Goal: Information Seeking & Learning: Compare options

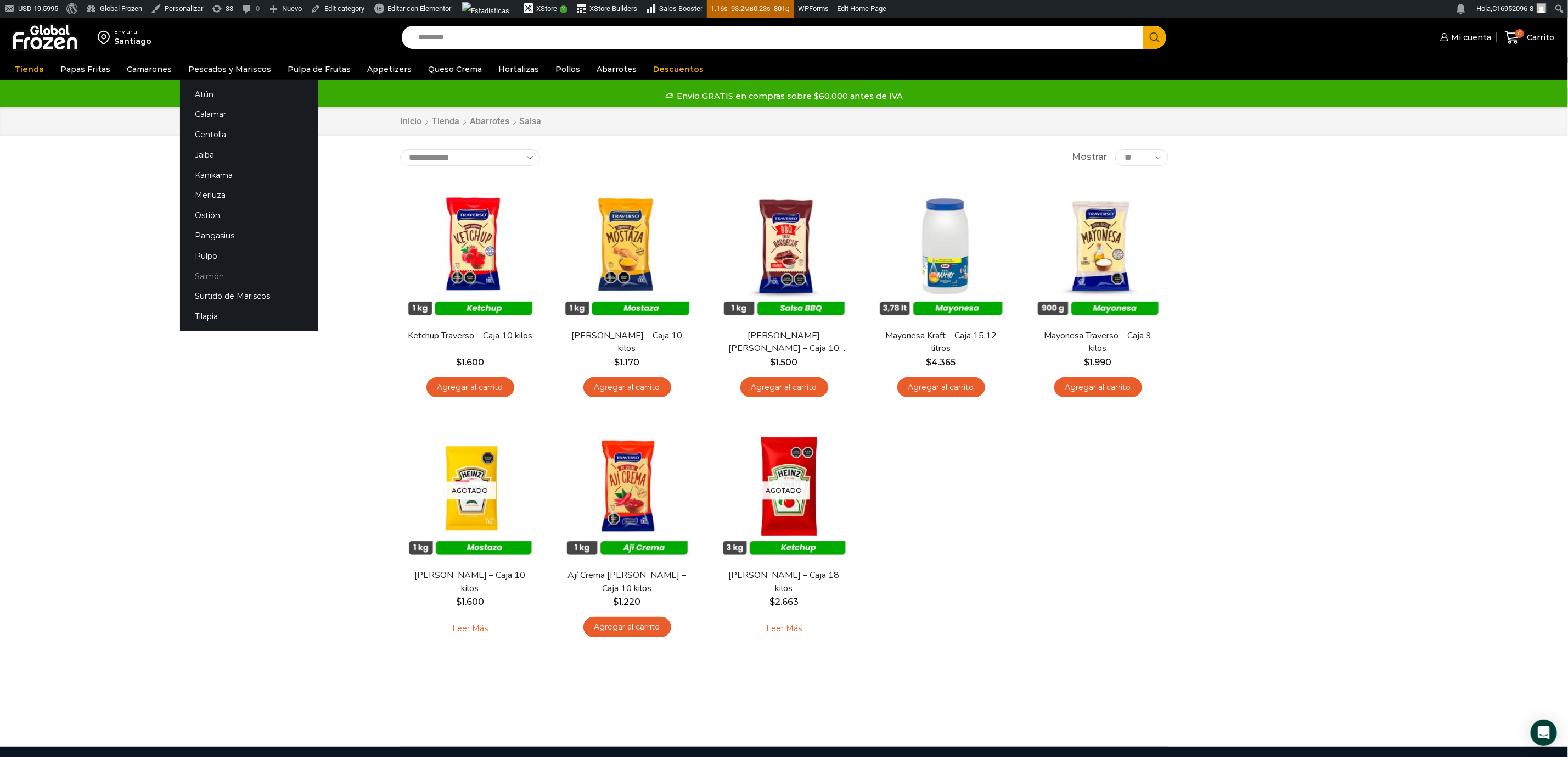
click at [204, 273] on link "Salmón" at bounding box center [249, 276] width 138 height 20
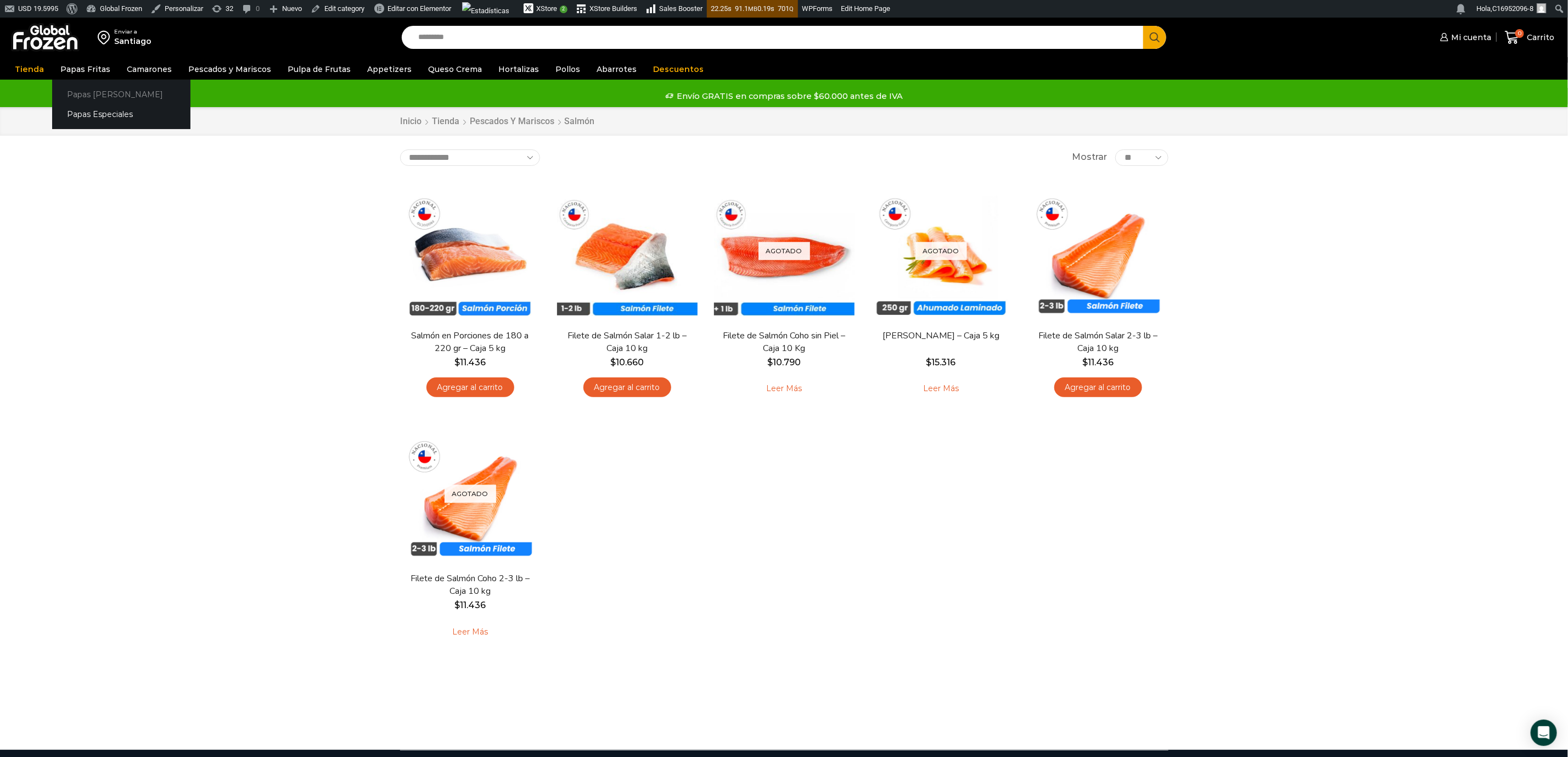
click at [81, 92] on link "Papas [PERSON_NAME]" at bounding box center [121, 94] width 138 height 20
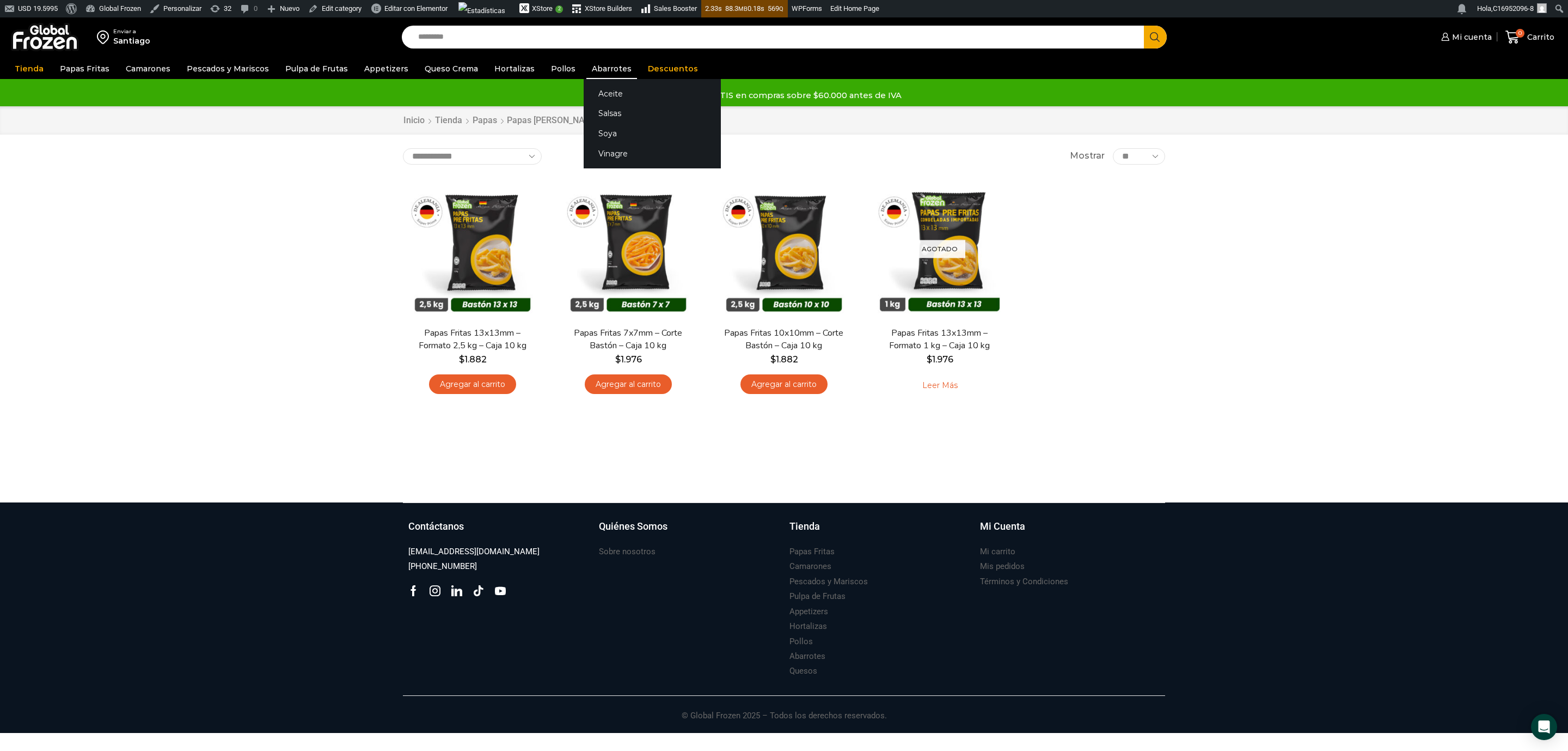
click at [586, 60] on link "Abarrotes" at bounding box center [611, 69] width 51 height 21
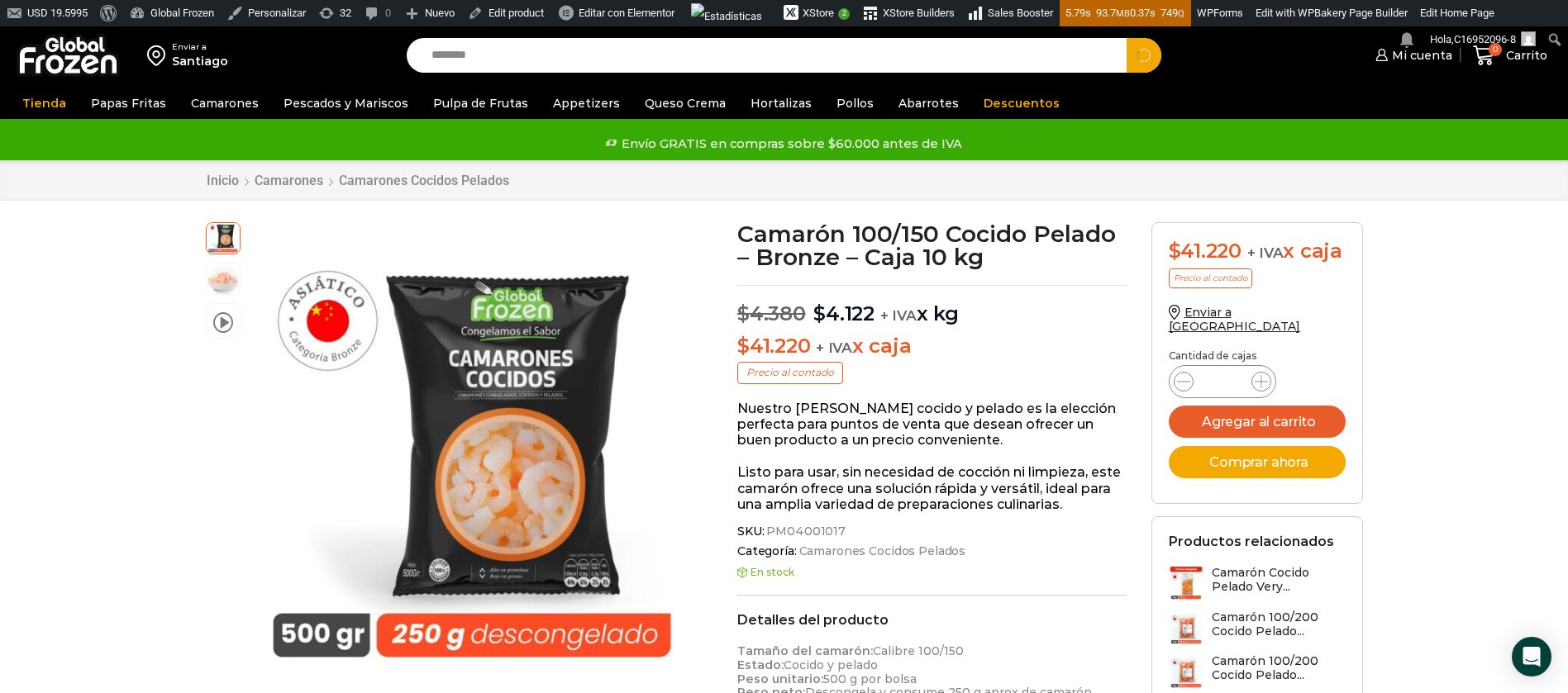
type input "*******"
click at [1126, 38] on button "Search" at bounding box center [1144, 55] width 35 height 35
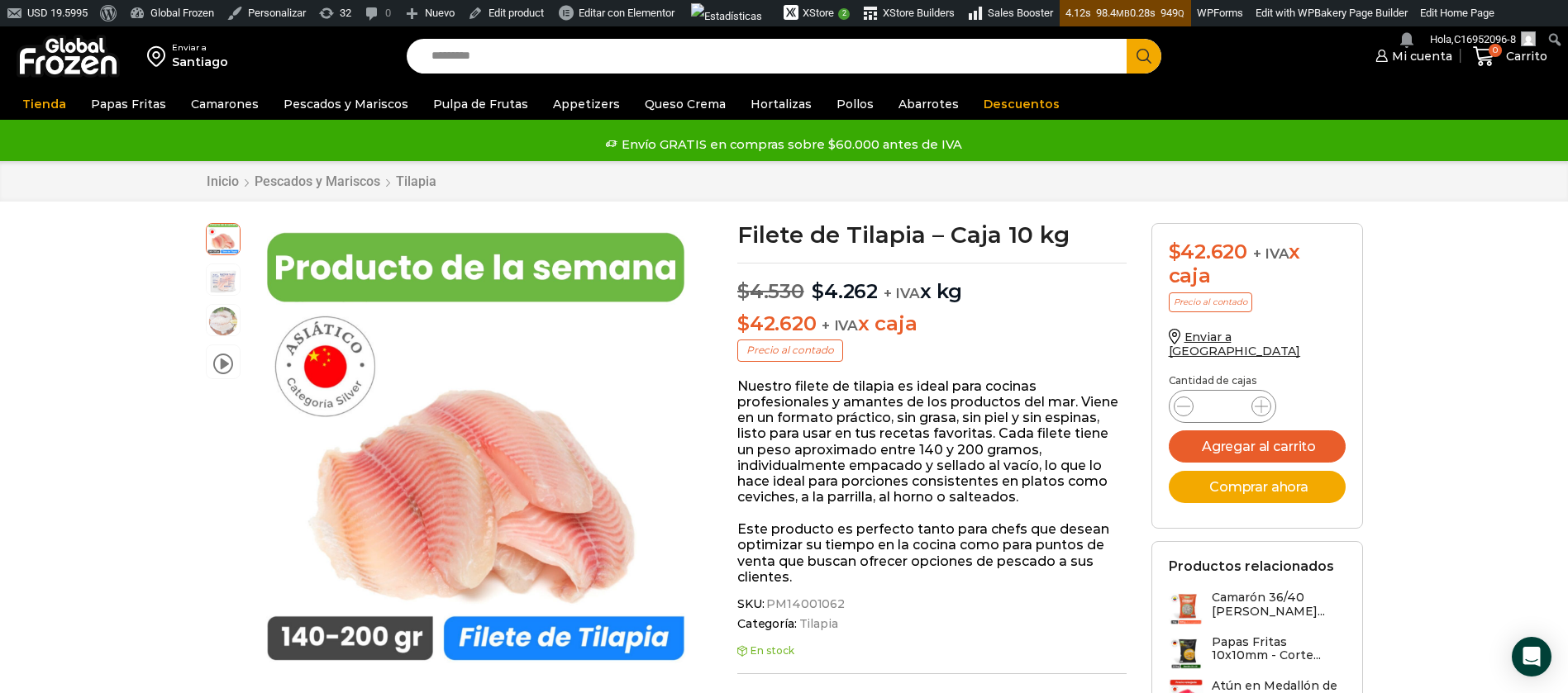
click at [438, 66] on input "Search input" at bounding box center [771, 56] width 696 height 35
type input "********"
click at [1126, 39] on button "Search" at bounding box center [1144, 56] width 35 height 35
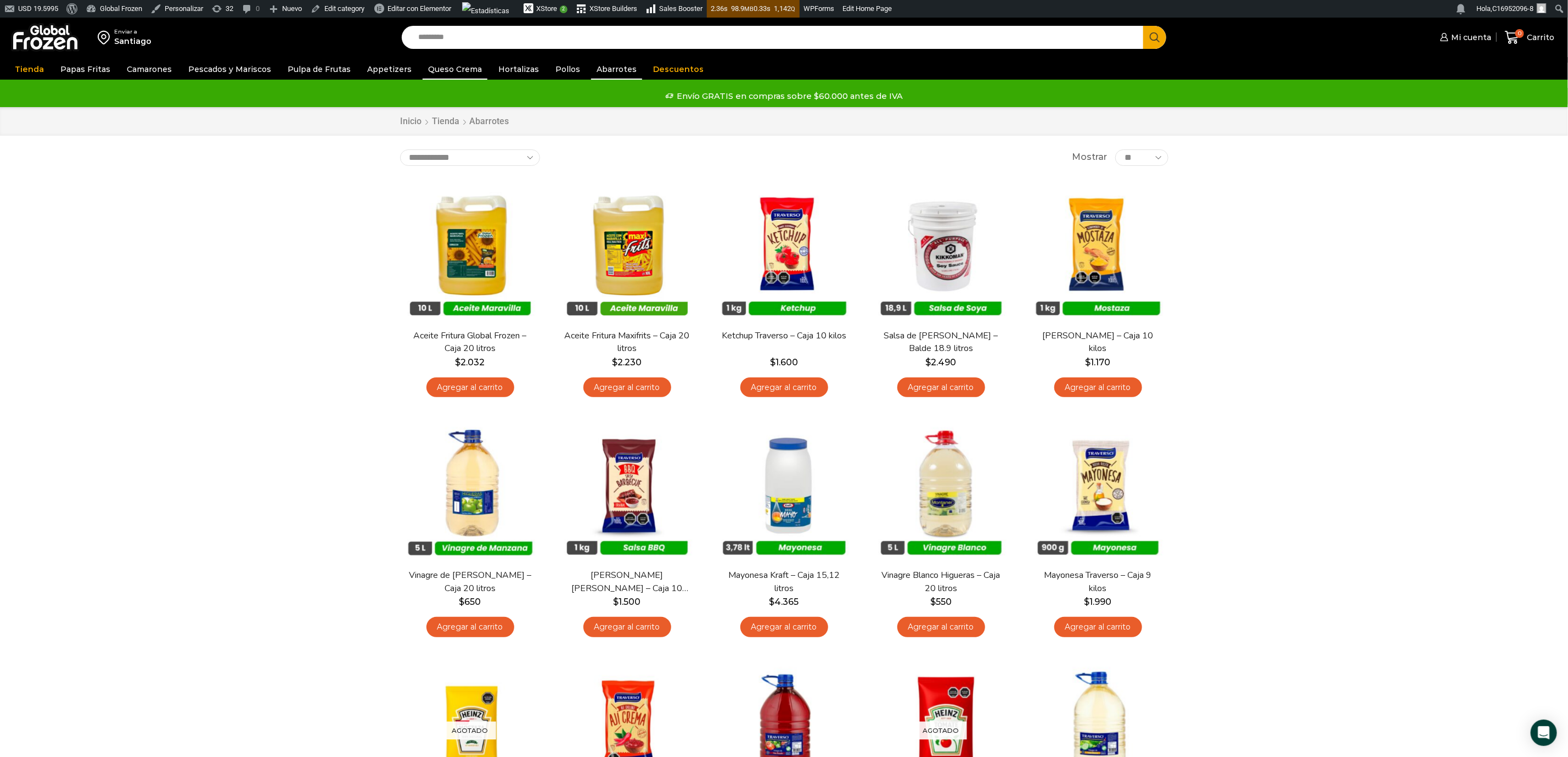
click at [453, 63] on link "Queso Crema" at bounding box center [455, 69] width 65 height 21
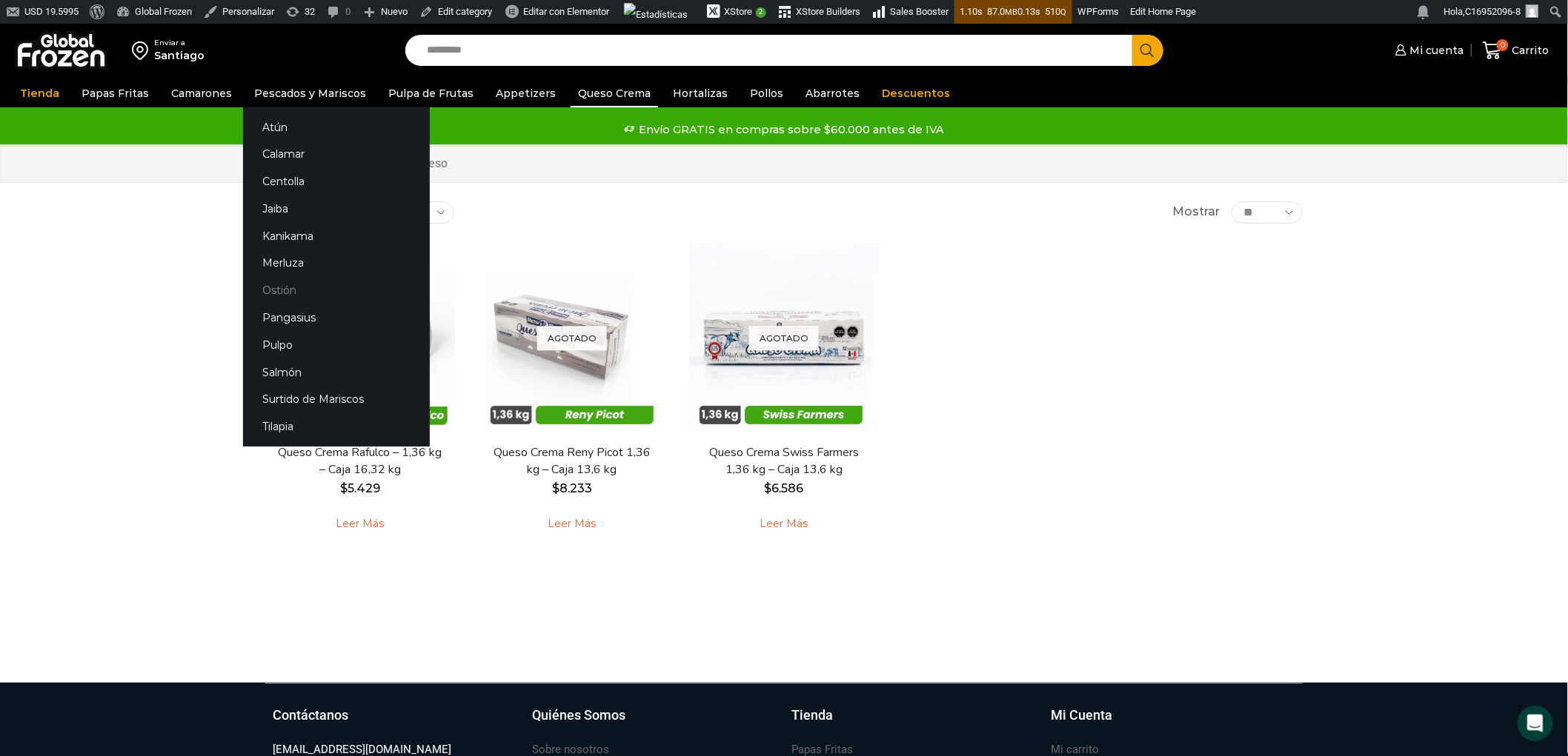
click at [278, 284] on link "Ostión" at bounding box center [335, 291] width 186 height 27
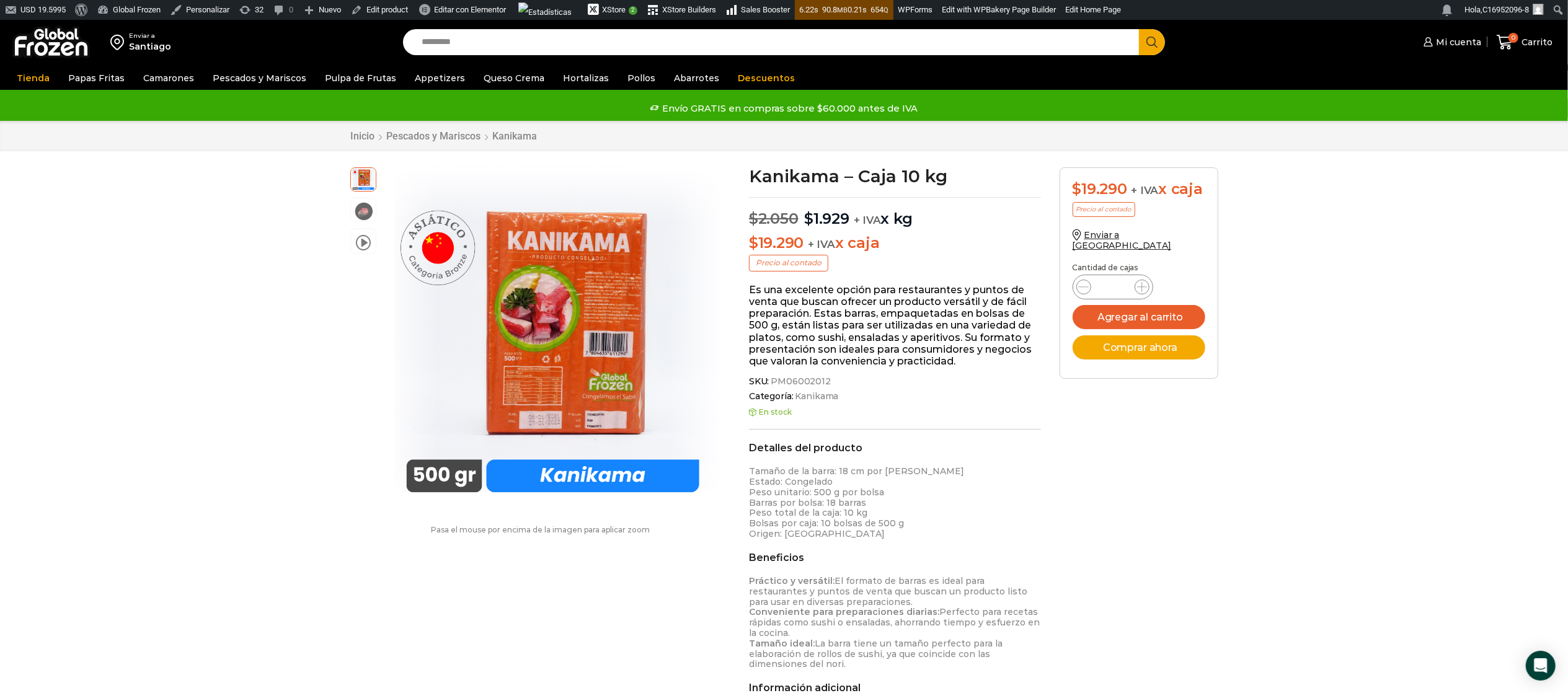
click at [478, 44] on input "Search input" at bounding box center [774, 42] width 718 height 26
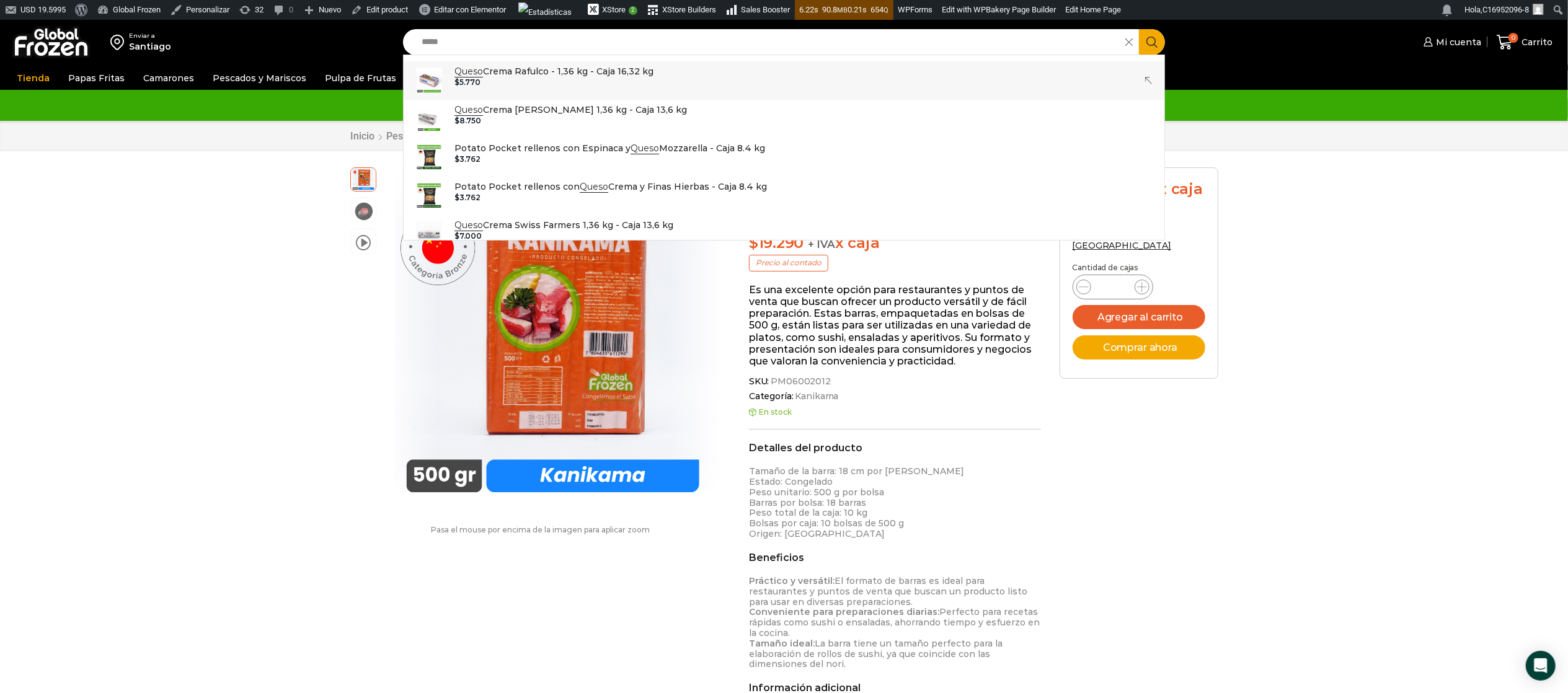
click at [497, 71] on p "Queso Crema Rafulco - 1,36 kg - Caja 16,32 kg" at bounding box center [554, 71] width 199 height 14
type input "**********"
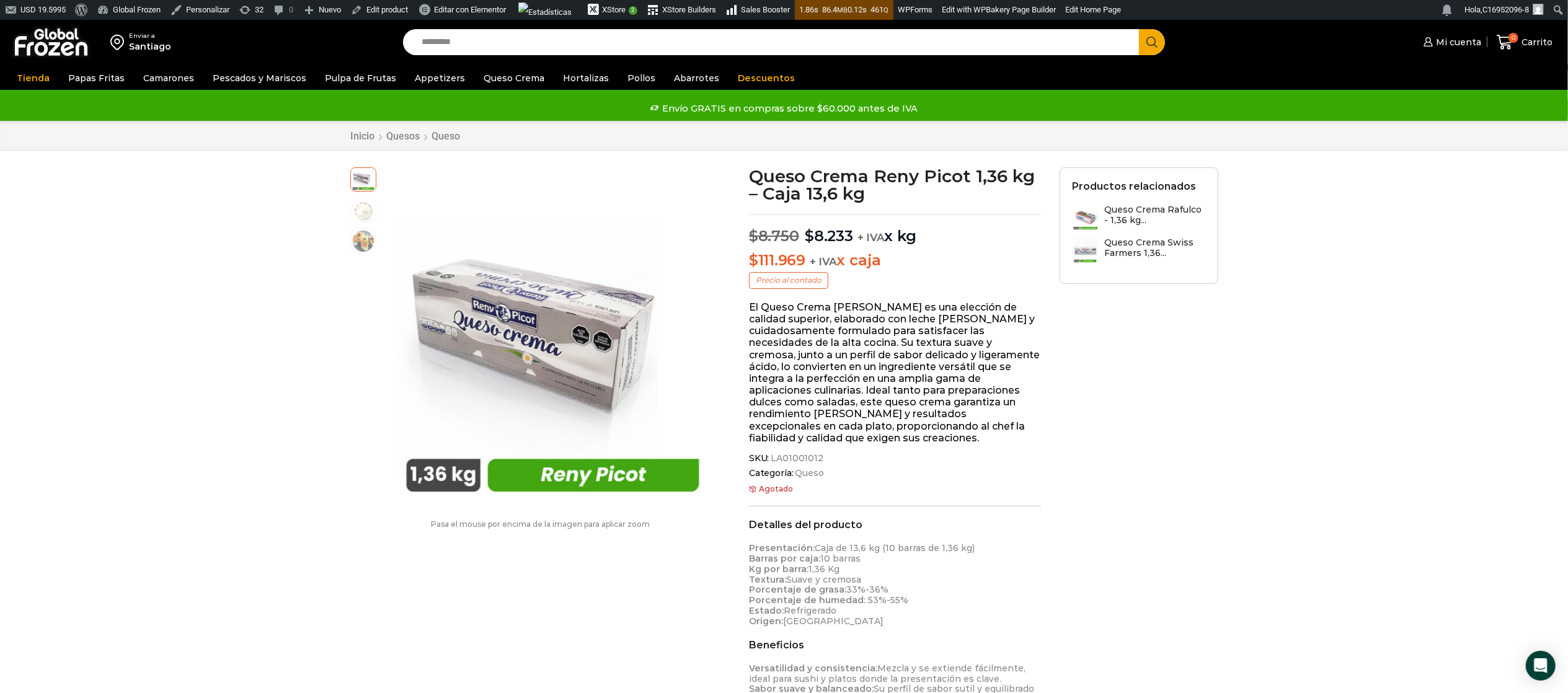
click at [636, 44] on input "Search input" at bounding box center [774, 42] width 718 height 26
click at [1273, 264] on div "Enviar a Santiago Search input Search Mi cuenta Pedidos" at bounding box center [784, 625] width 1568 height 1211
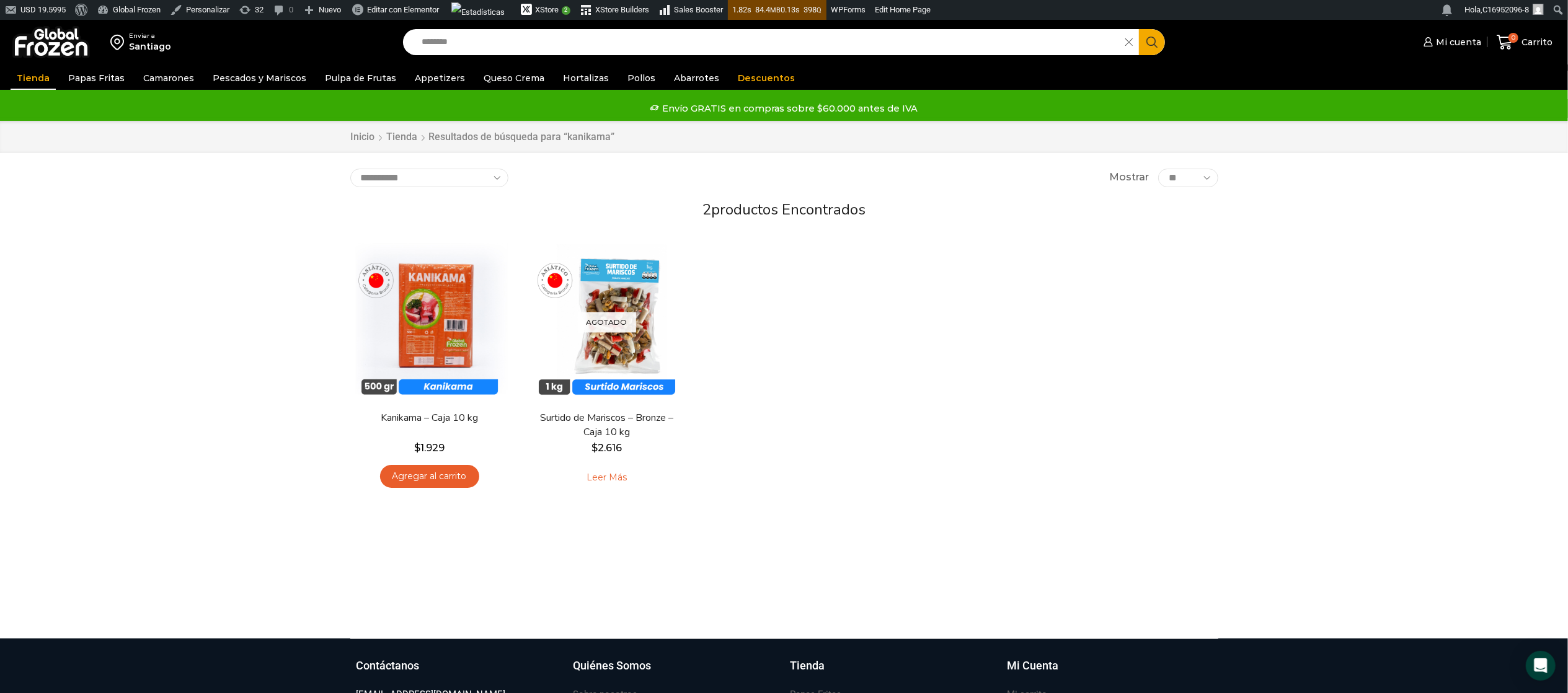
click at [537, 44] on input "********" at bounding box center [767, 42] width 704 height 26
type input "*"
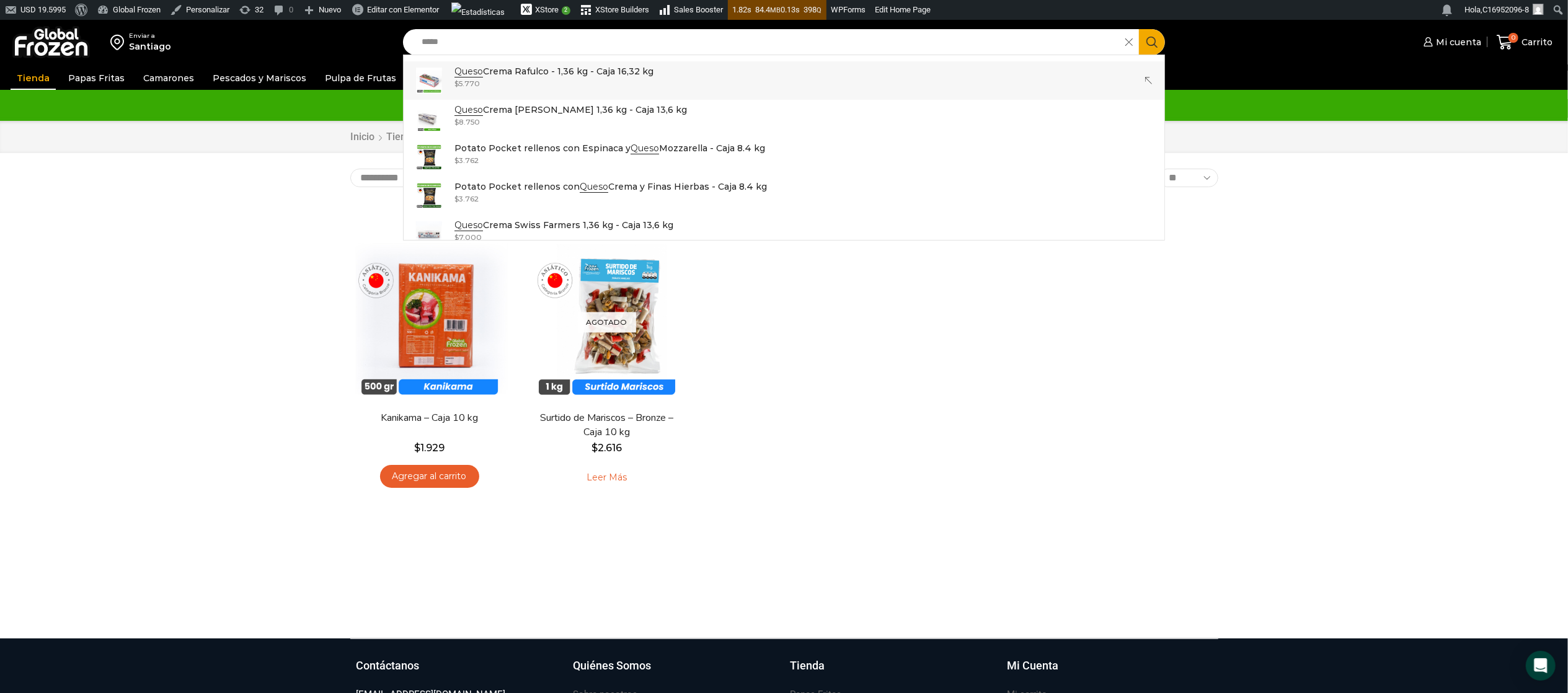
click at [568, 71] on p "Queso Crema Rafulco - 1,36 kg - Caja 16,32 kg" at bounding box center [554, 71] width 199 height 14
type input "**********"
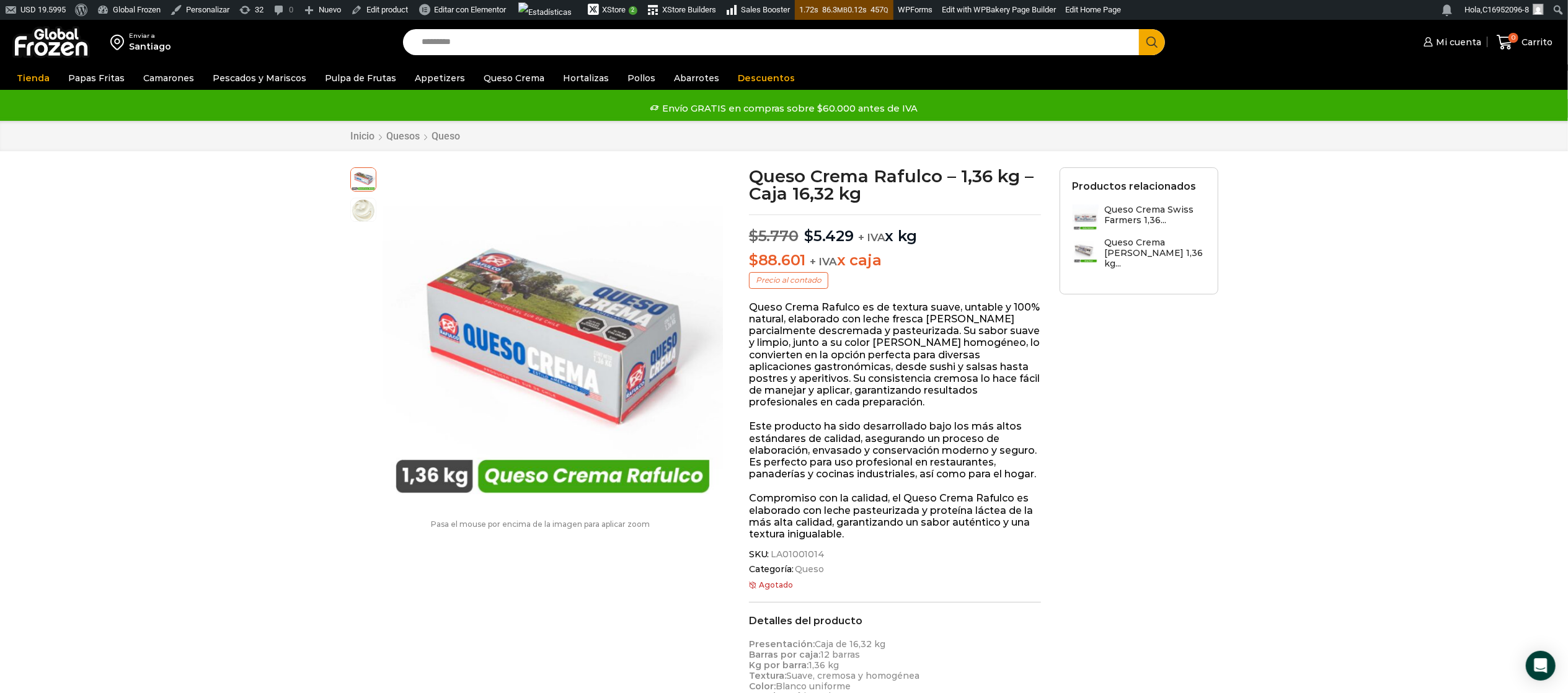
click at [742, 41] on input "Search input" at bounding box center [774, 42] width 718 height 26
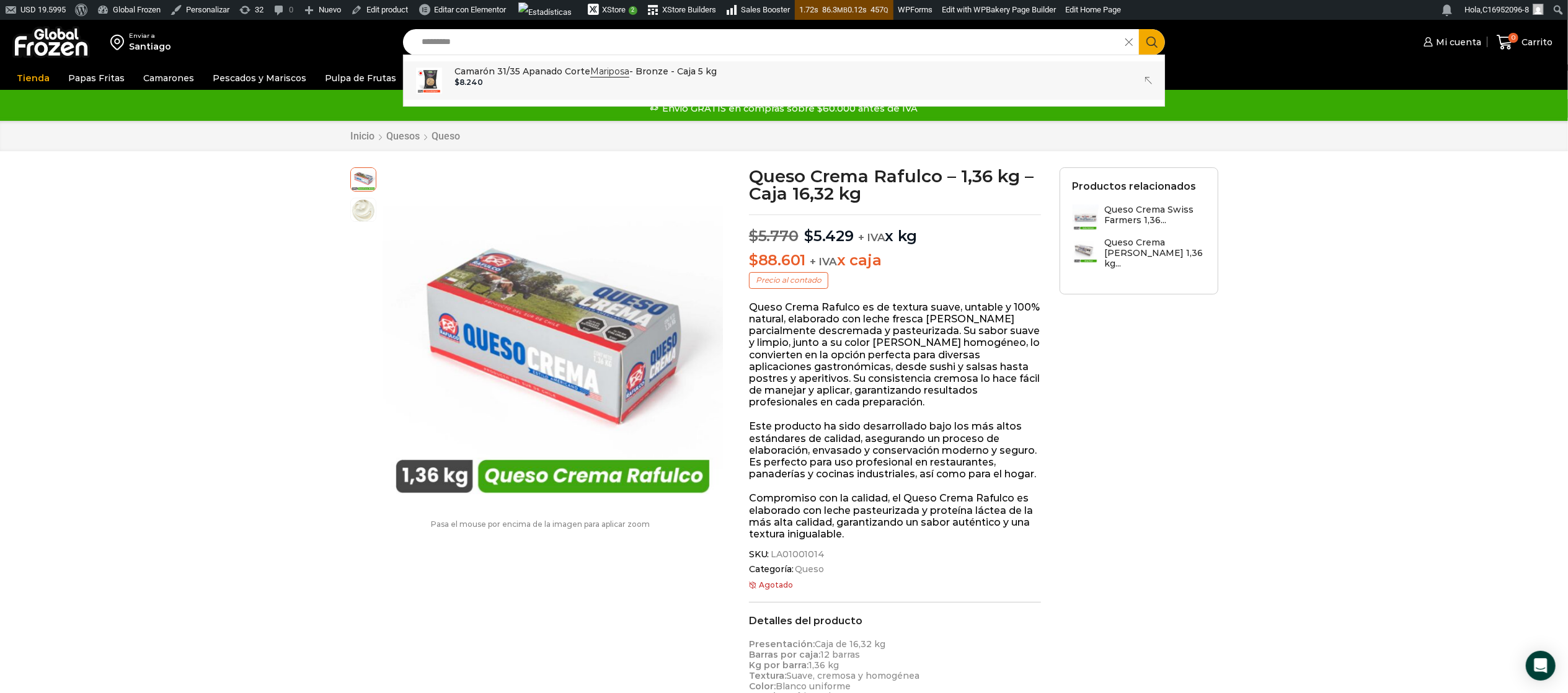
click at [525, 76] on p "Camarón 31/35 Apanado Corte Mariposa - Bronze - Caja 5 kg" at bounding box center [586, 71] width 262 height 14
type input "**********"
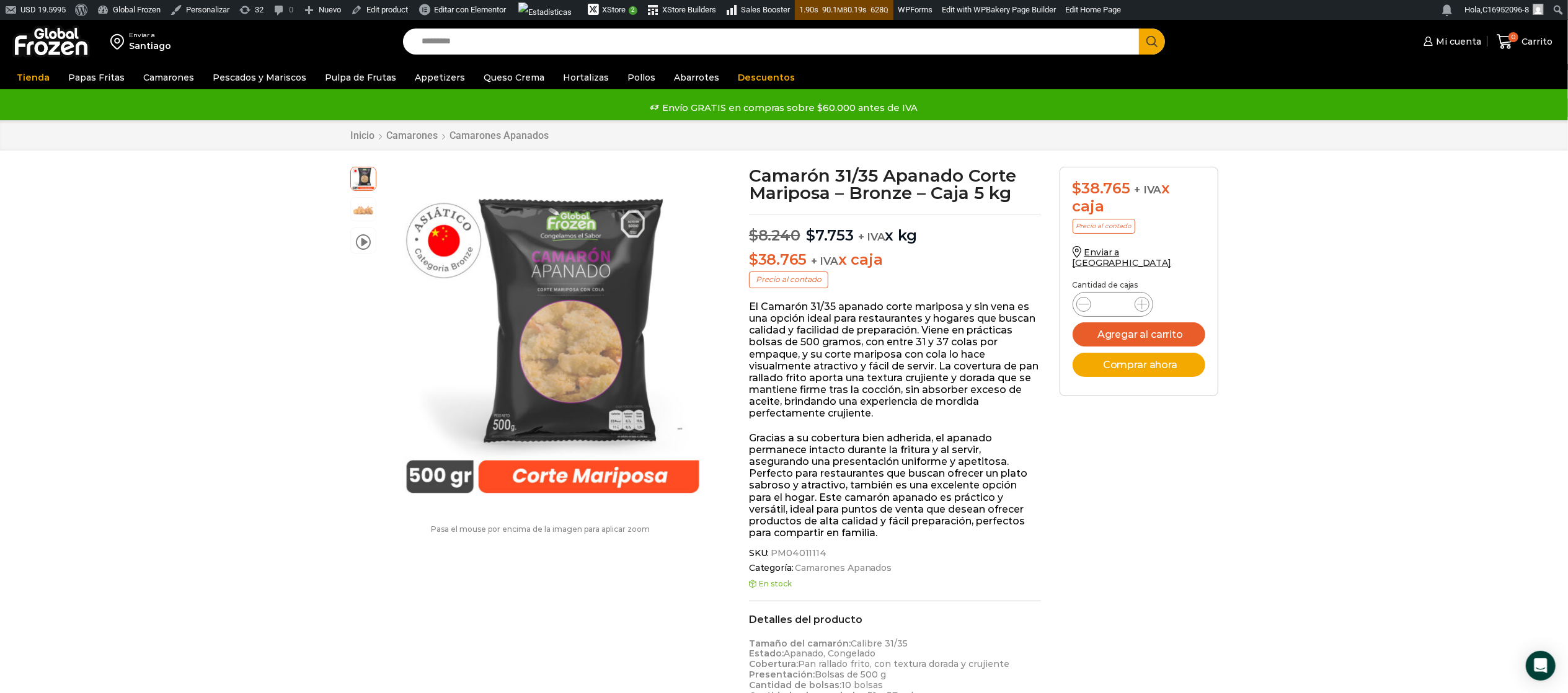
click at [35, 34] on img at bounding box center [51, 42] width 78 height 33
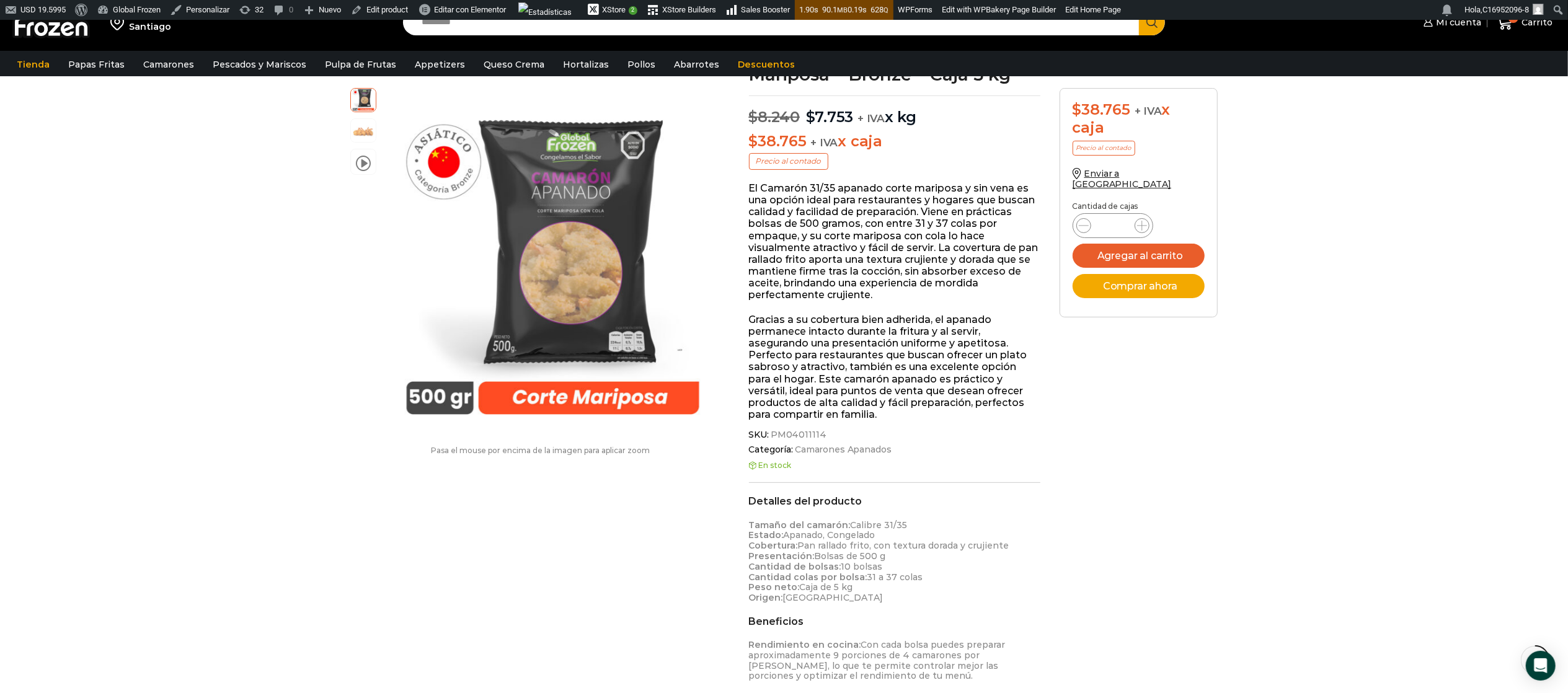
scroll to position [373, 0]
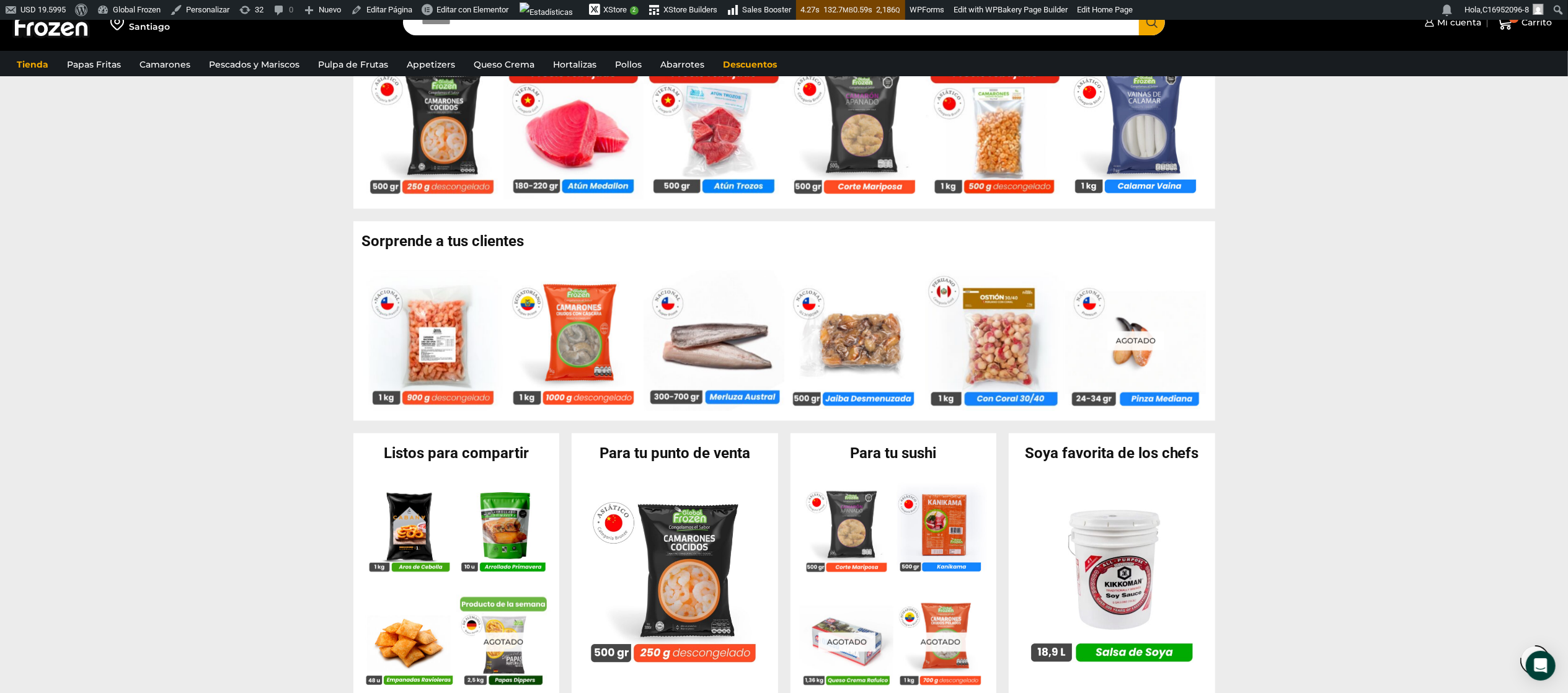
scroll to position [897, 0]
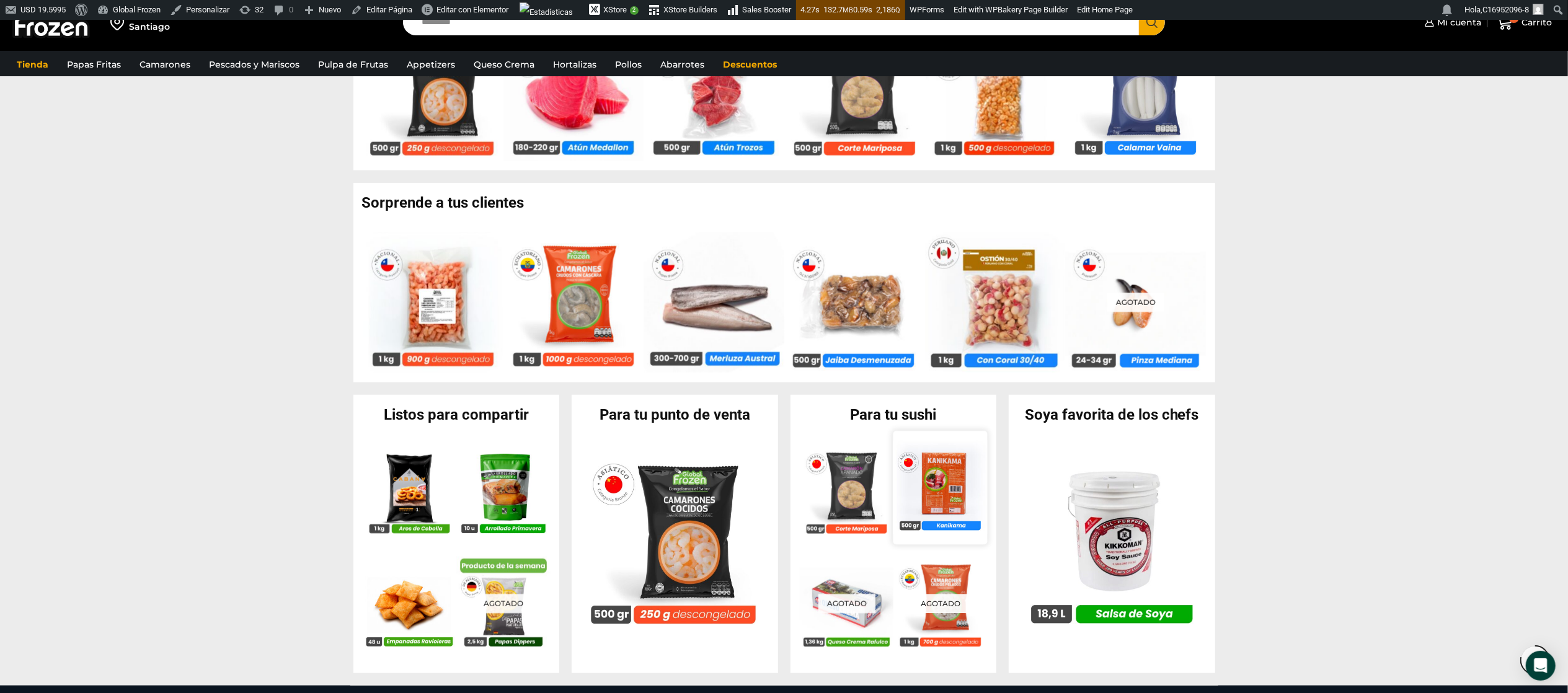
click at [928, 433] on div "En stock Kanikama – Caja 10 kg $ 1.929 Agregar al carrito Vista Rápida" at bounding box center [940, 488] width 94 height 114
click at [876, 565] on img at bounding box center [846, 601] width 94 height 94
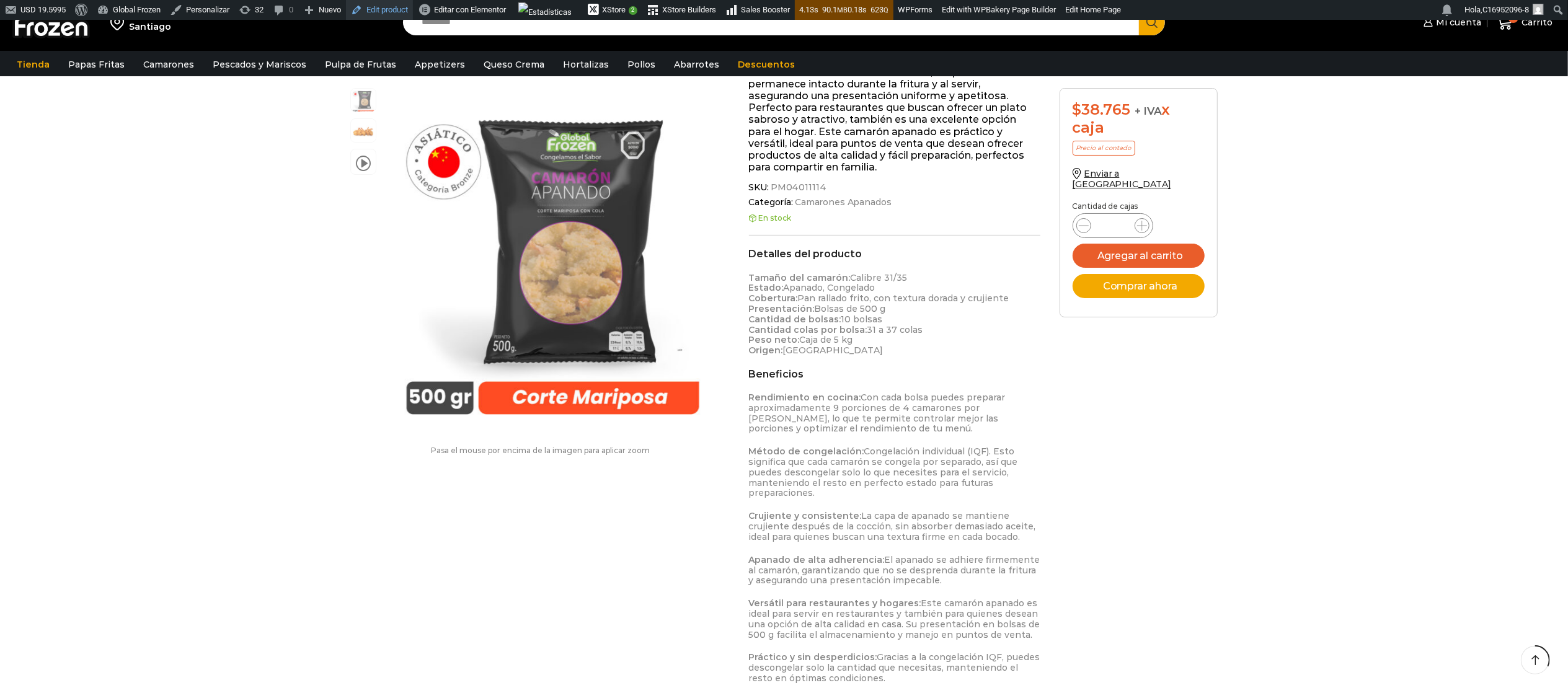
scroll to position [373, 0]
click at [67, 25] on img at bounding box center [51, 22] width 78 height 33
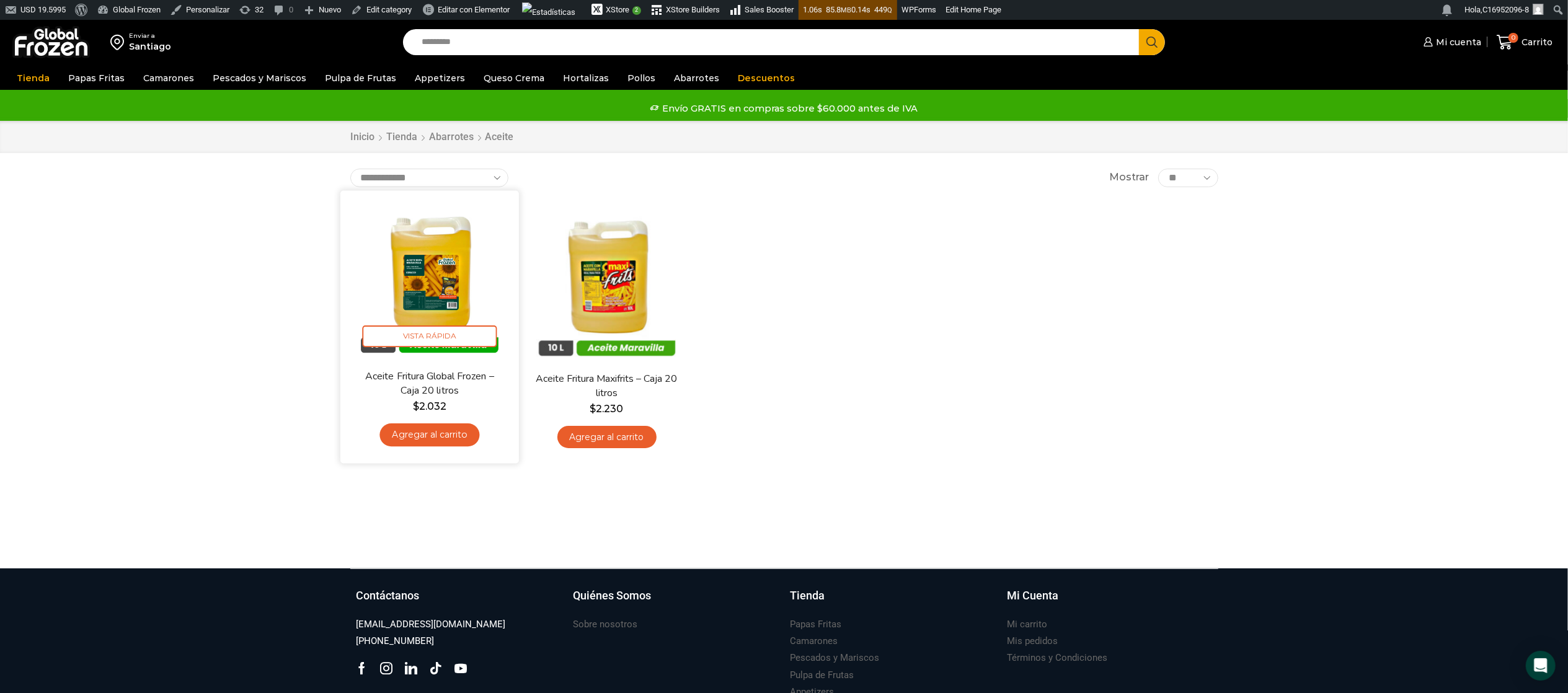
click at [427, 278] on img at bounding box center [429, 279] width 160 height 160
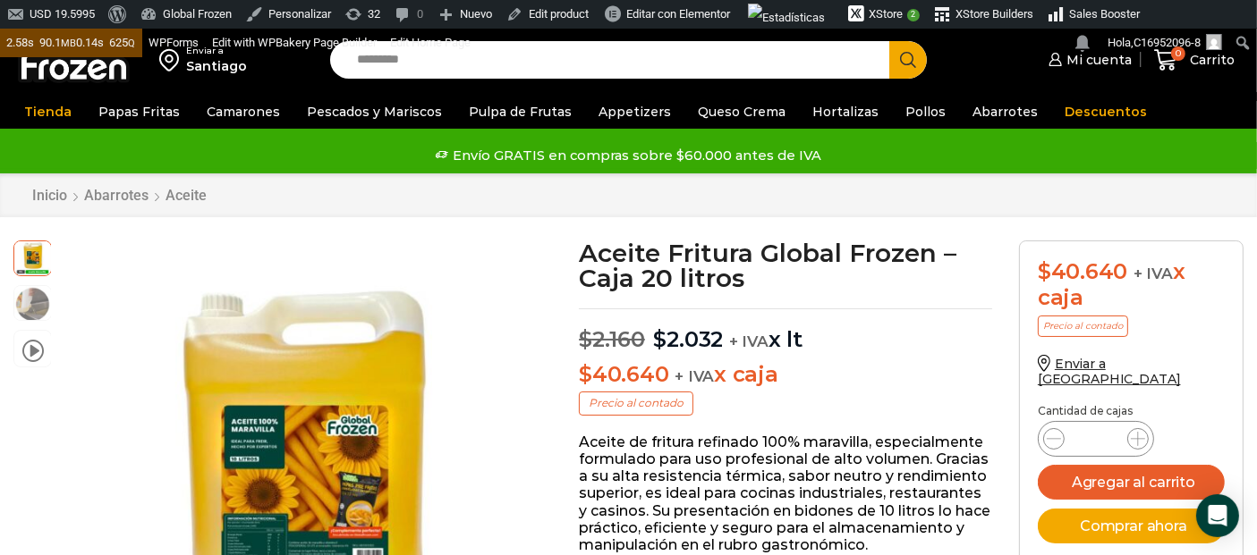
scroll to position [1, 0]
